Goal: Transaction & Acquisition: Book appointment/travel/reservation

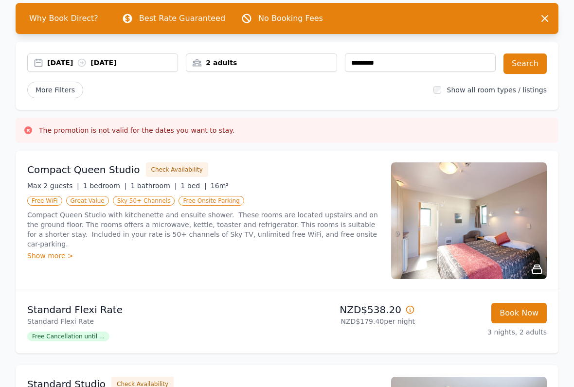
scroll to position [77, 0]
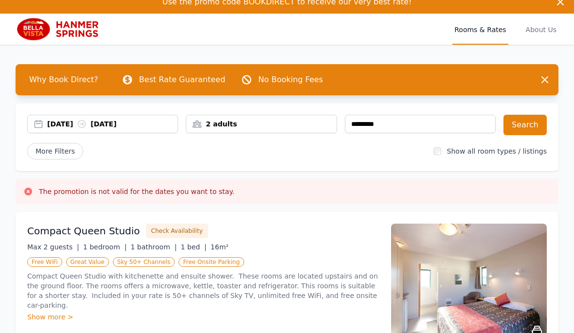
click at [248, 120] on div "2 adults" at bounding box center [261, 125] width 150 height 10
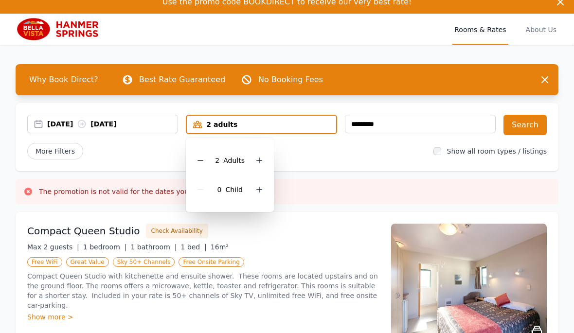
click at [260, 162] on icon at bounding box center [259, 161] width 8 height 8
click at [263, 162] on icon at bounding box center [259, 161] width 8 height 8
click at [263, 193] on div at bounding box center [260, 190] width 14 height 14
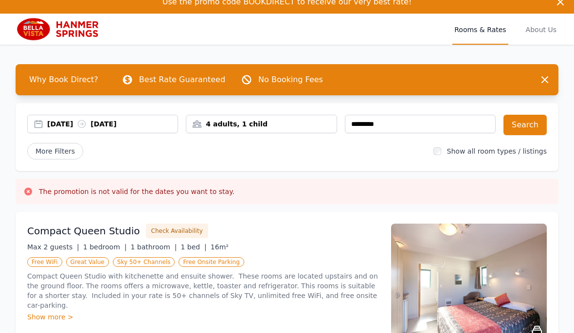
click at [537, 123] on button "Search" at bounding box center [525, 125] width 43 height 20
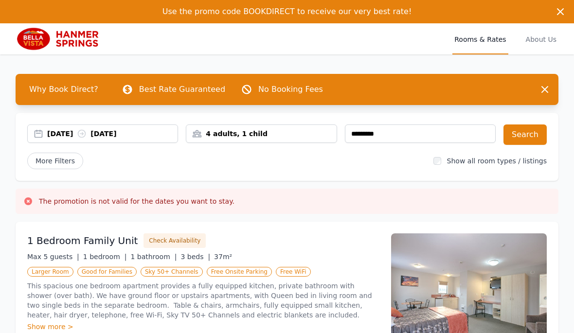
click at [216, 126] on div "4 adults, 1 child" at bounding box center [261, 134] width 151 height 18
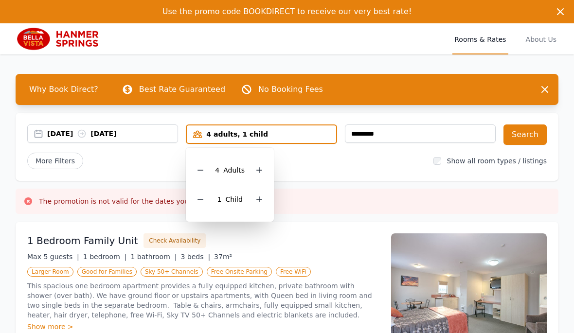
click at [198, 173] on icon at bounding box center [201, 170] width 8 height 8
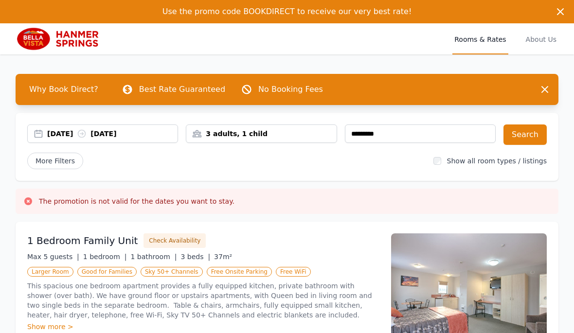
click at [533, 121] on div "[DATE] [DATE] 3 adults, 1 child ********* Search More Filters Show all room typ…" at bounding box center [287, 147] width 543 height 68
click at [536, 129] on button "Search" at bounding box center [525, 135] width 43 height 20
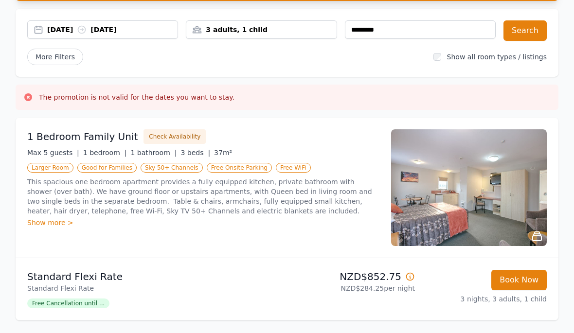
scroll to position [98, 0]
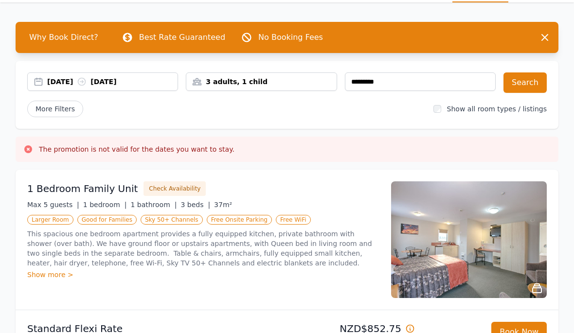
click at [228, 82] on div "3 adults, 1 child" at bounding box center [261, 82] width 150 height 10
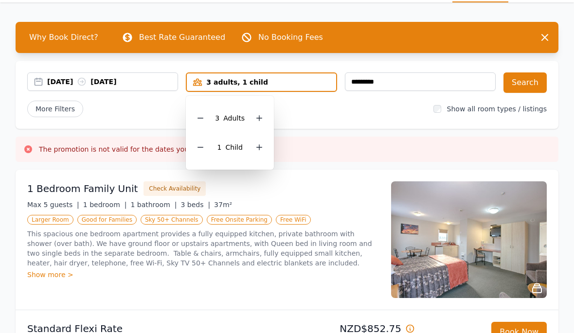
click at [262, 139] on div "1 Child" at bounding box center [230, 147] width 73 height 29
click at [260, 111] on div at bounding box center [260, 118] width 14 height 14
click at [534, 82] on button "Search" at bounding box center [525, 83] width 43 height 20
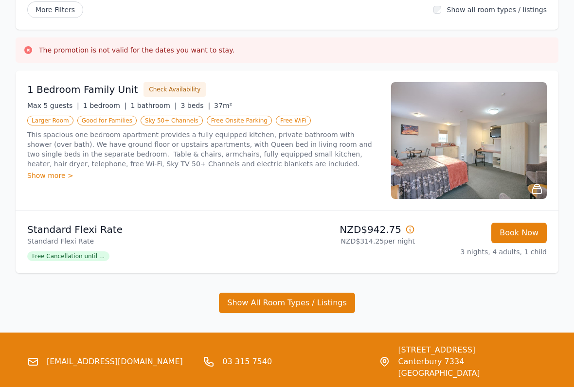
scroll to position [152, 0]
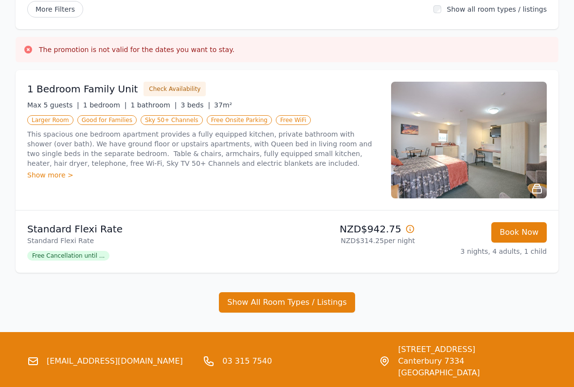
click at [304, 302] on button "Show All Room Types / Listings" at bounding box center [287, 302] width 136 height 20
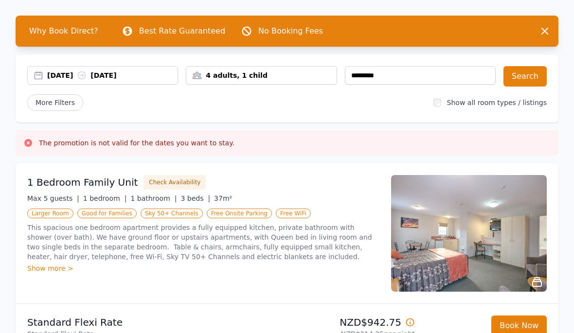
scroll to position [0, 0]
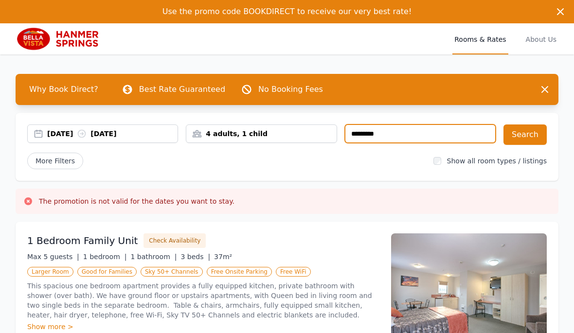
click at [397, 129] on input "*********" at bounding box center [420, 134] width 151 height 18
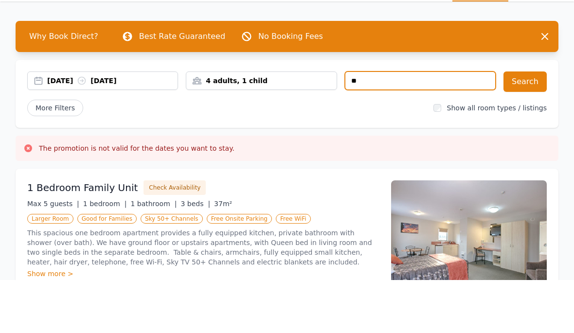
type input "*"
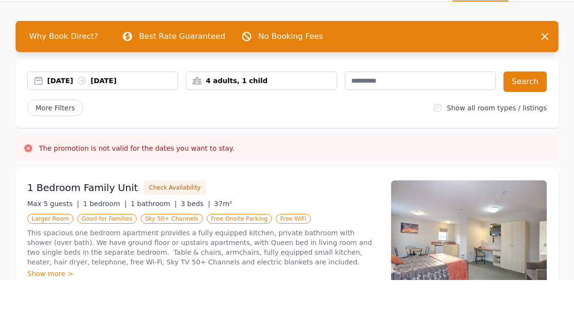
click at [534, 125] on button "Search" at bounding box center [525, 135] width 43 height 20
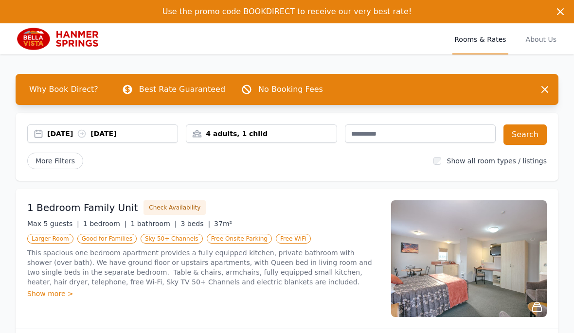
click at [60, 157] on span "More Filters" at bounding box center [55, 161] width 56 height 17
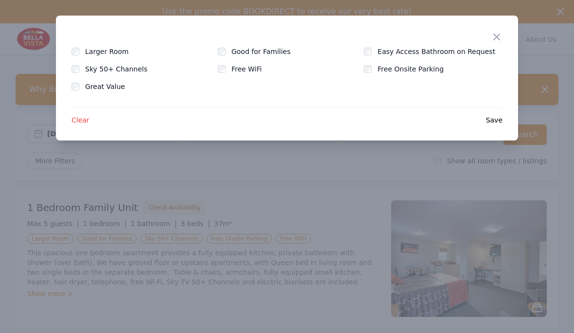
click at [493, 36] on icon "button" at bounding box center [497, 37] width 12 height 12
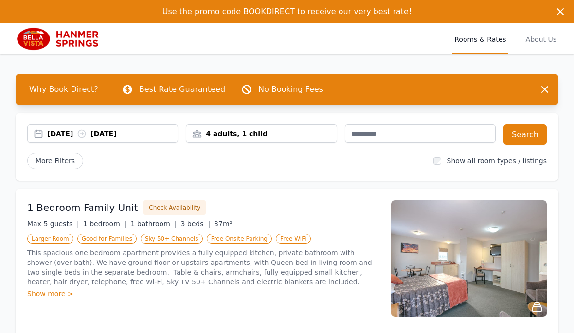
click at [548, 93] on icon "button" at bounding box center [545, 90] width 12 height 12
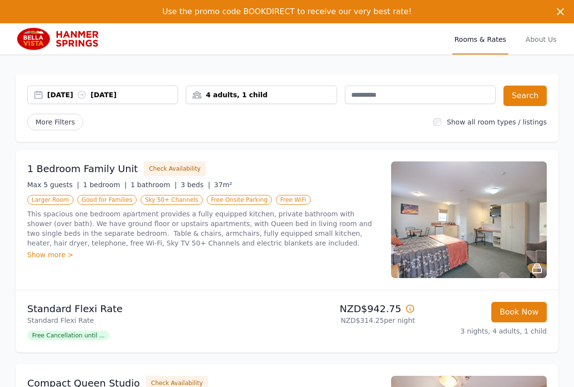
click at [483, 47] on span "Rooms & Rates" at bounding box center [480, 38] width 55 height 31
click at [488, 35] on span "Rooms & Rates" at bounding box center [480, 38] width 55 height 31
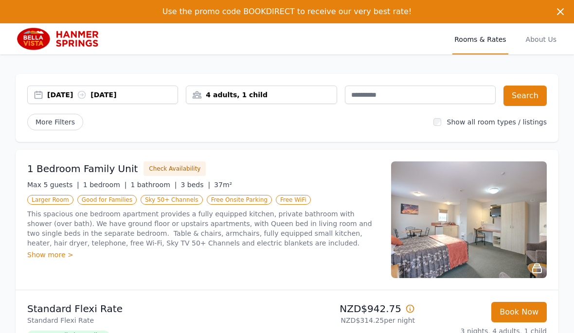
click at [567, 19] on button "Dismiss" at bounding box center [560, 11] width 19 height 19
